Goal: Task Accomplishment & Management: Complete application form

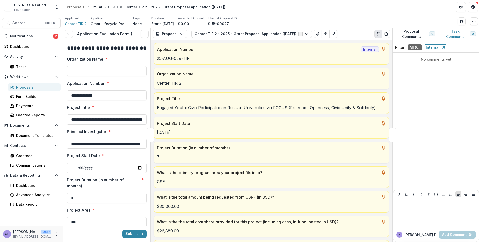
type input "*******"
click at [145, 31] on button "Options" at bounding box center [145, 34] width 8 height 8
click at [111, 57] on button "Cancel Task" at bounding box center [121, 56] width 54 height 8
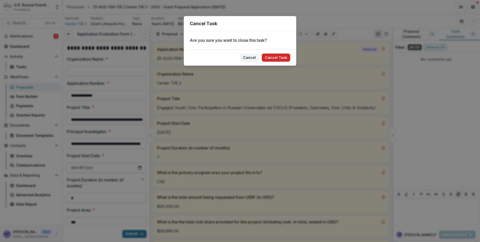
click at [275, 58] on button "Cancel Task" at bounding box center [276, 58] width 28 height 8
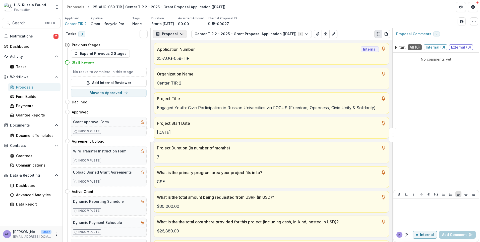
click at [181, 33] on icon "button" at bounding box center [182, 34] width 4 height 4
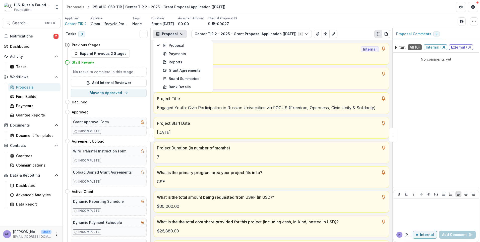
click at [181, 33] on icon "button" at bounding box center [182, 34] width 4 height 4
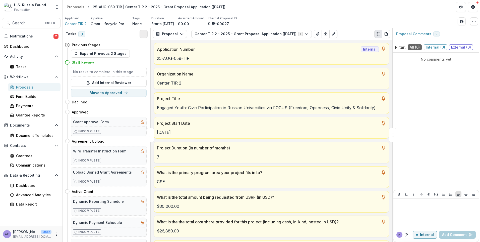
click at [144, 33] on icon "Toggle View Cancelled Tasks" at bounding box center [144, 34] width 4 height 4
click at [77, 55] on icon "button" at bounding box center [76, 54] width 4 height 4
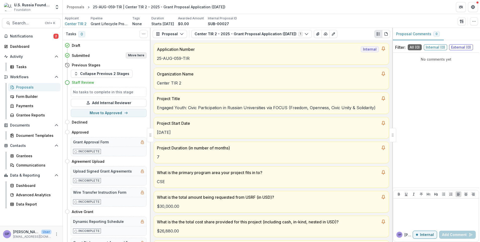
click at [135, 55] on button "Move here" at bounding box center [136, 55] width 21 height 6
select select "*********"
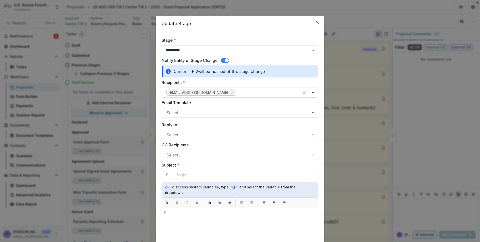
click at [223, 60] on span at bounding box center [225, 60] width 9 height 5
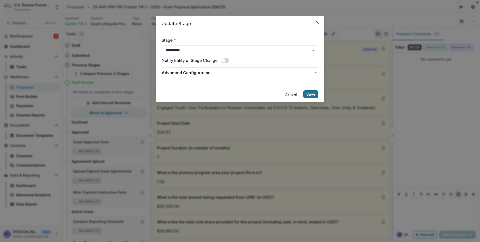
click at [310, 93] on button "Save" at bounding box center [311, 94] width 15 height 8
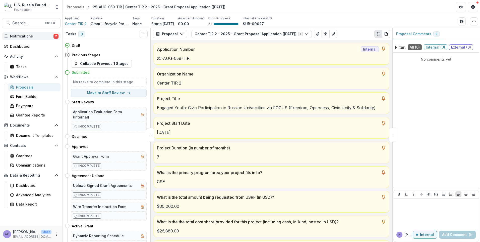
click at [20, 35] on span "Notifications" at bounding box center [31, 36] width 43 height 4
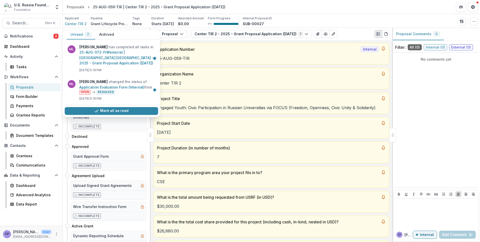
click at [24, 87] on div "Proposals" at bounding box center [36, 86] width 40 height 5
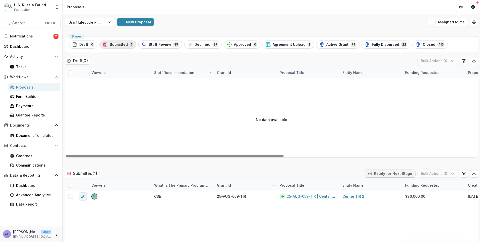
click at [116, 45] on span "Submitted" at bounding box center [119, 44] width 18 height 4
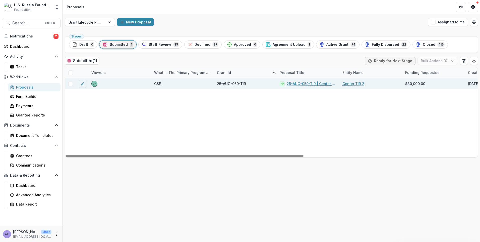
click at [71, 84] on span at bounding box center [70, 83] width 5 height 5
click at [71, 84] on icon at bounding box center [70, 83] width 3 height 3
